Goal: Find contact information: Obtain details needed to contact an individual or organization

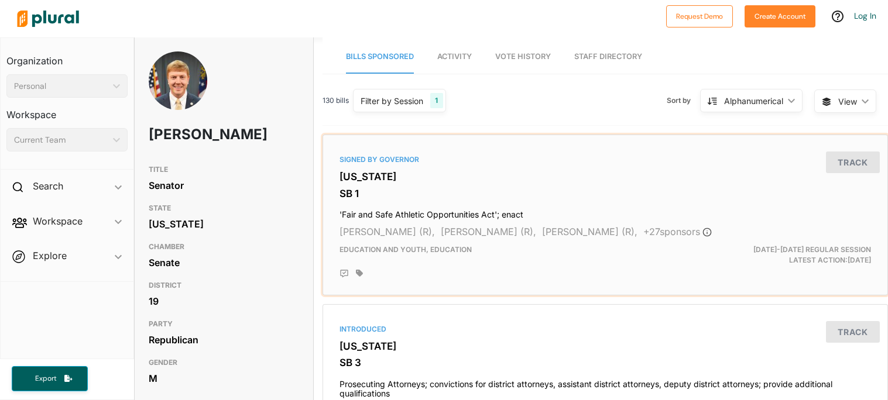
click at [346, 246] on span "Education and Youth, Education" at bounding box center [405, 249] width 132 height 9
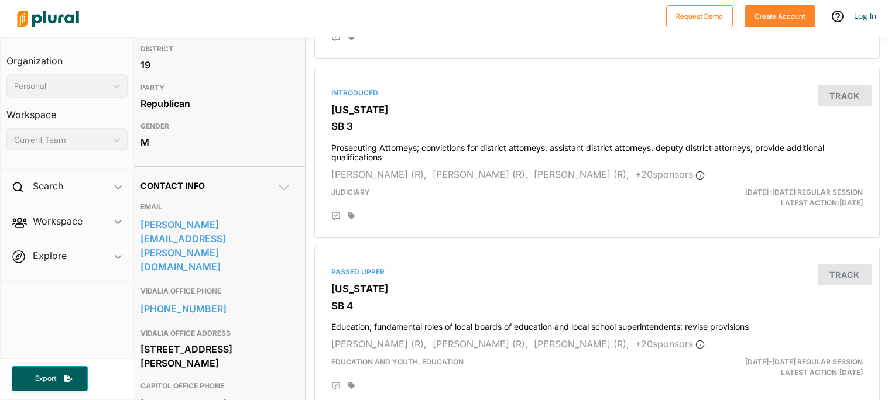
scroll to position [253, 8]
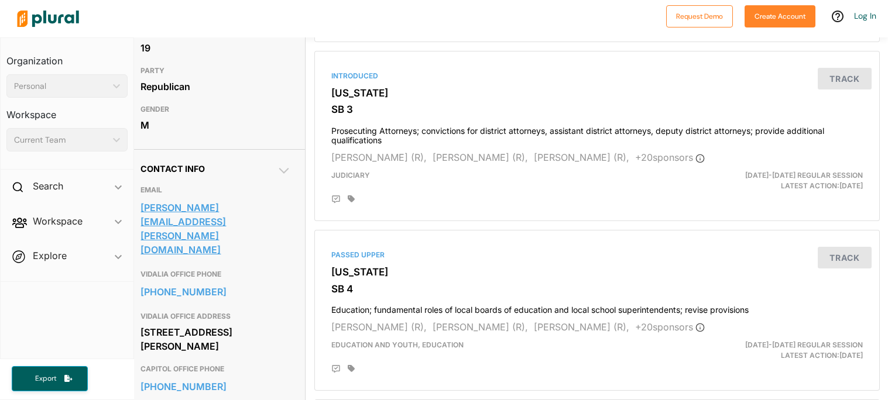
click at [232, 206] on link "[PERSON_NAME][EMAIL_ADDRESS][PERSON_NAME][DOMAIN_NAME]" at bounding box center [215, 229] width 150 height 60
click at [205, 211] on link "[PERSON_NAME][EMAIL_ADDRESS][PERSON_NAME][DOMAIN_NAME]" at bounding box center [215, 229] width 150 height 60
click at [205, 202] on link "[PERSON_NAME][EMAIL_ADDRESS][PERSON_NAME][DOMAIN_NAME]" at bounding box center [215, 229] width 150 height 60
click at [260, 59] on div "DISTRICT 19" at bounding box center [215, 41] width 150 height 39
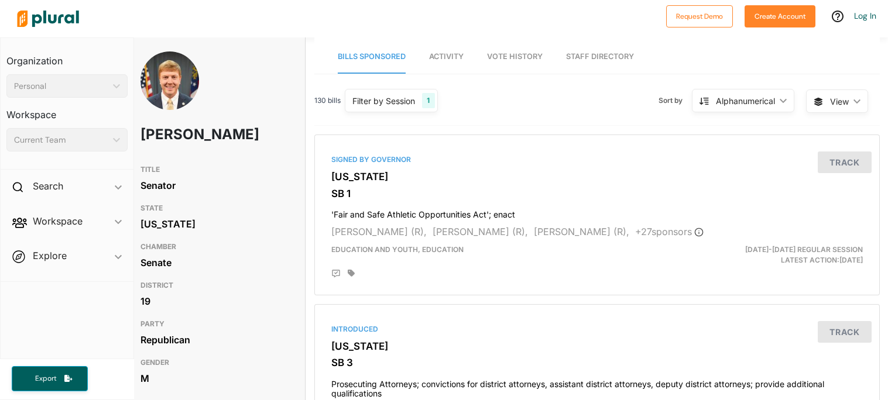
scroll to position [5, 8]
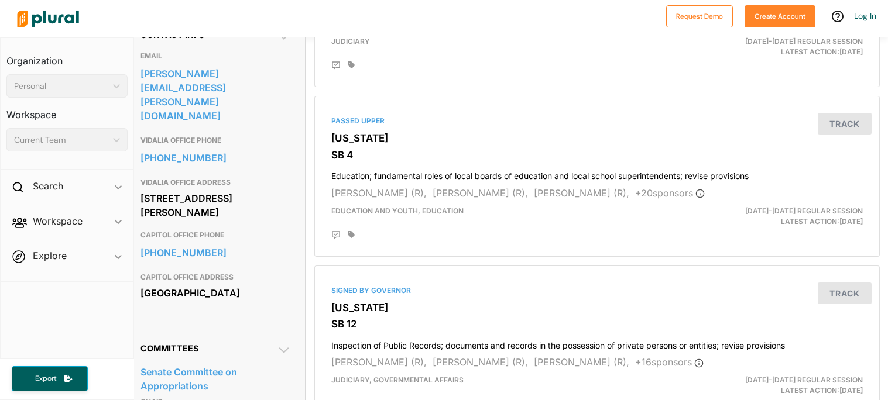
scroll to position [389, 8]
